Goal: Navigation & Orientation: Go to known website

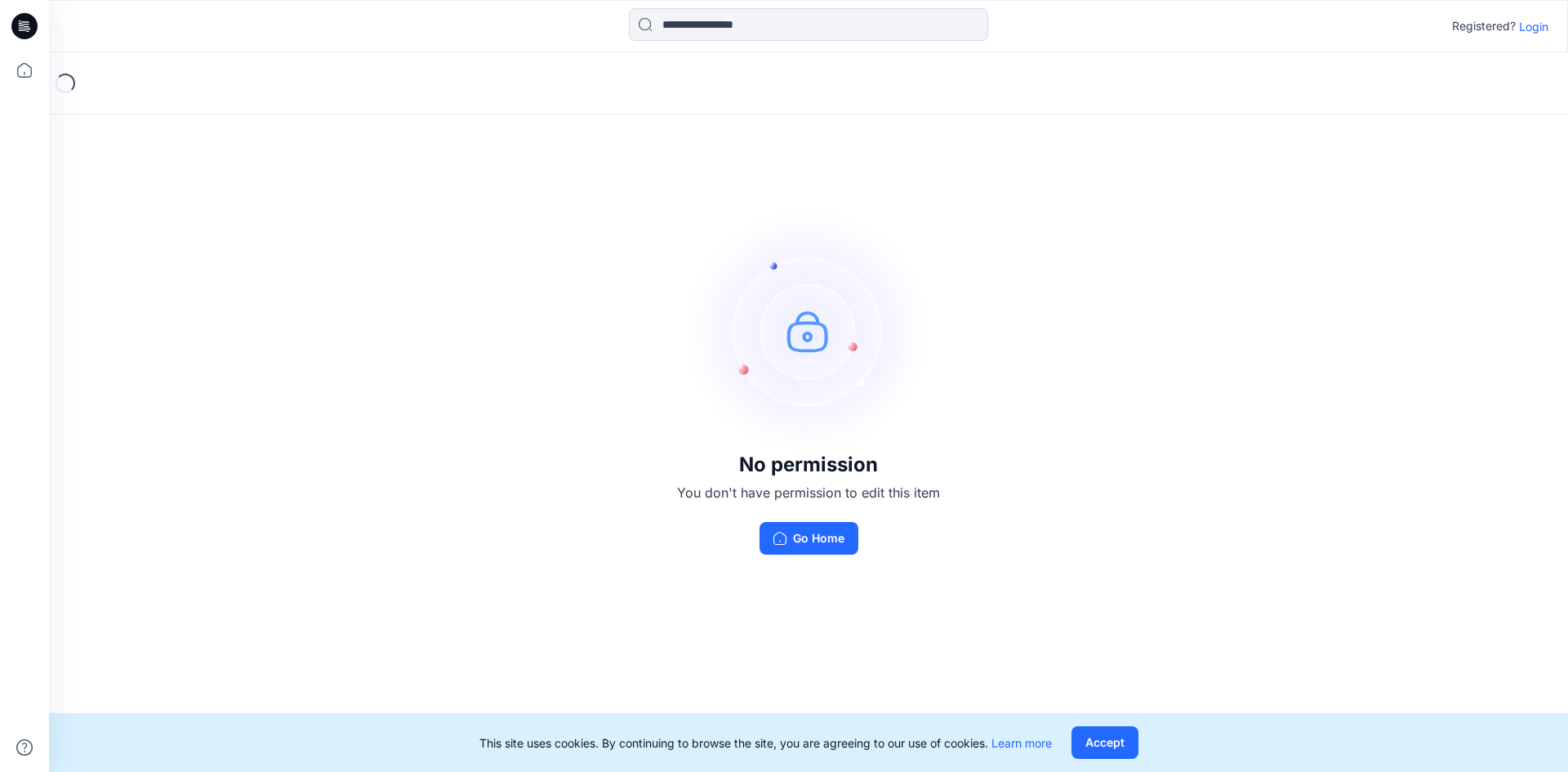
click at [819, 534] on button "Go Home" at bounding box center [809, 538] width 99 height 32
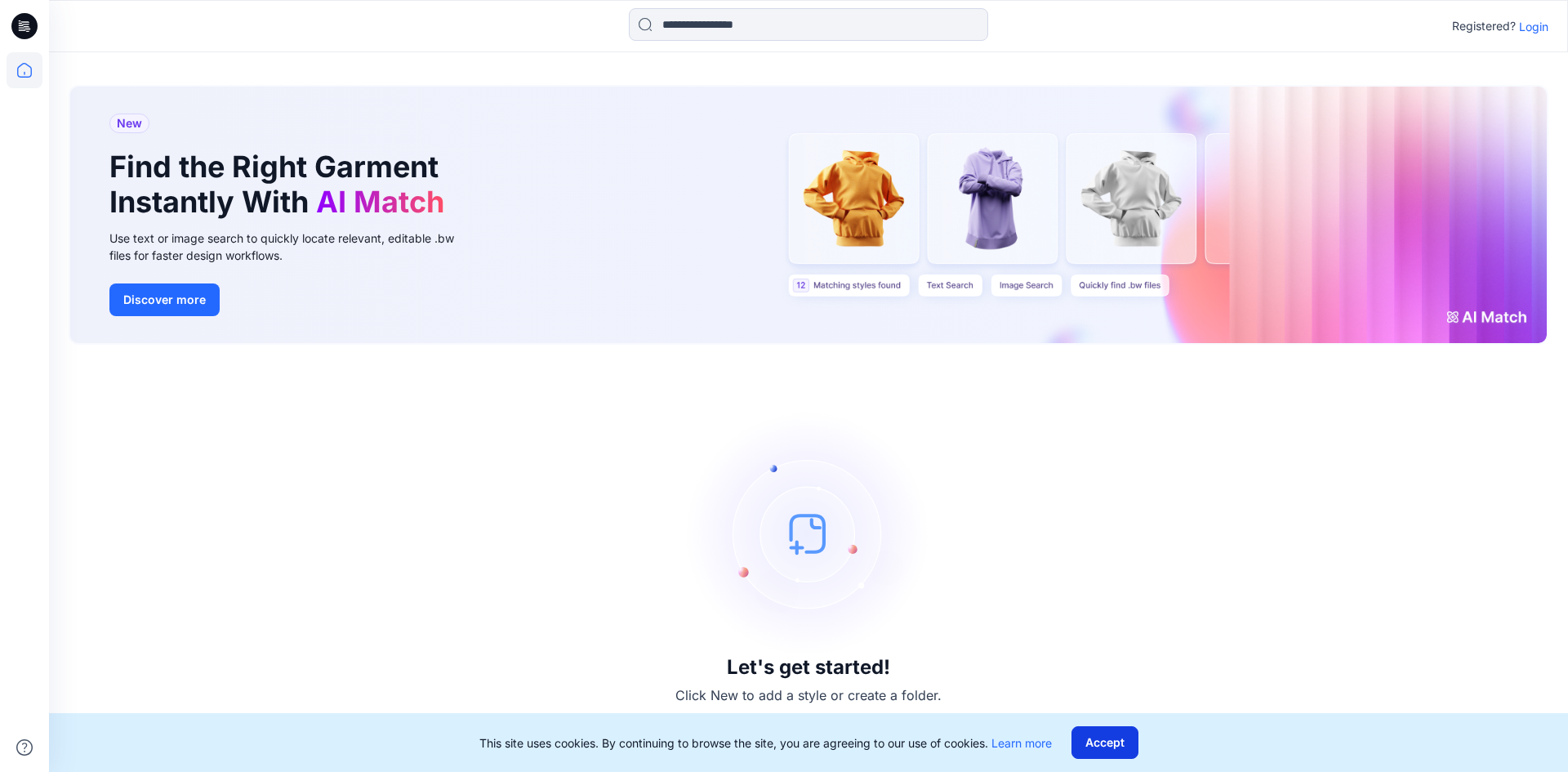
click at [1115, 744] on button "Accept" at bounding box center [1105, 742] width 67 height 32
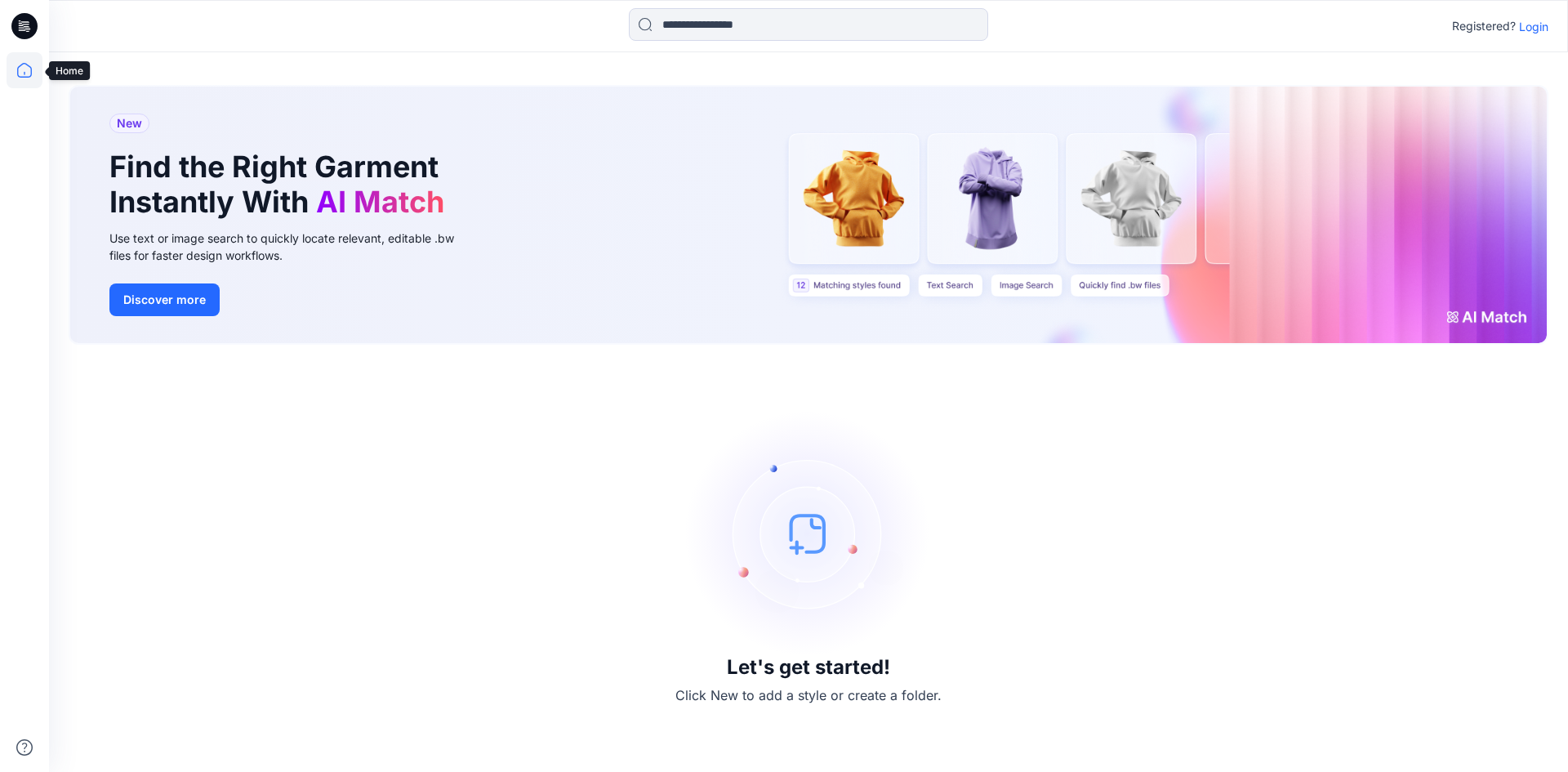
click at [32, 63] on icon at bounding box center [24, 70] width 36 height 36
click at [15, 71] on icon at bounding box center [24, 70] width 36 height 36
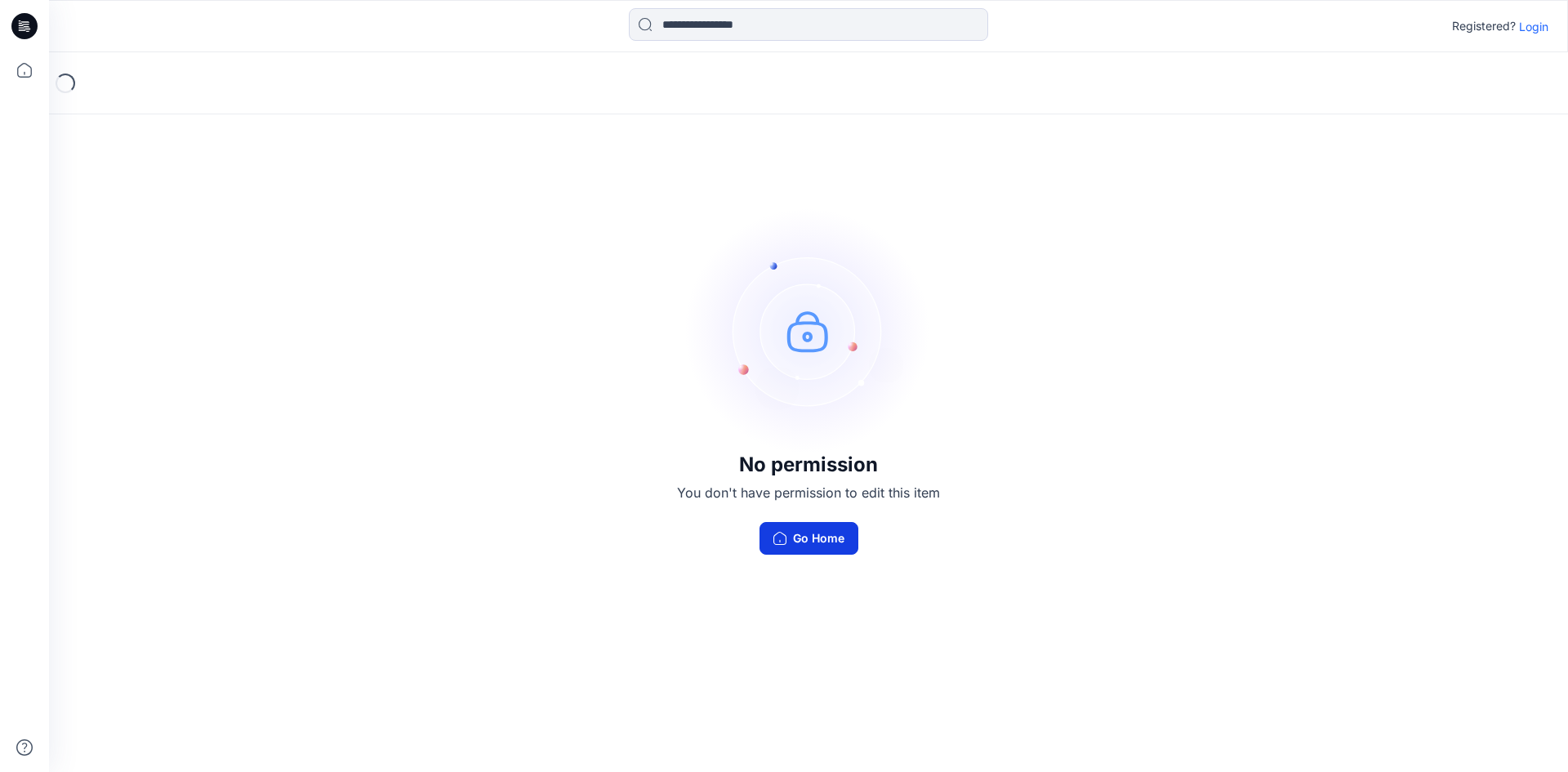
click at [815, 541] on button "Go Home" at bounding box center [809, 538] width 99 height 32
